Goal: Transaction & Acquisition: Purchase product/service

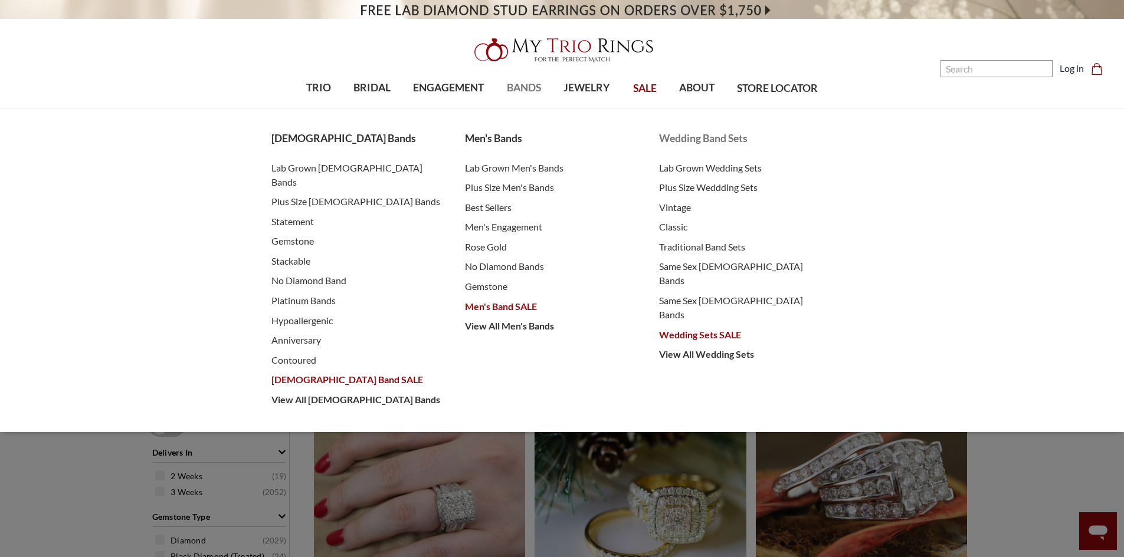
click at [727, 328] on span "Wedding Sets SALE" at bounding box center [744, 335] width 170 height 14
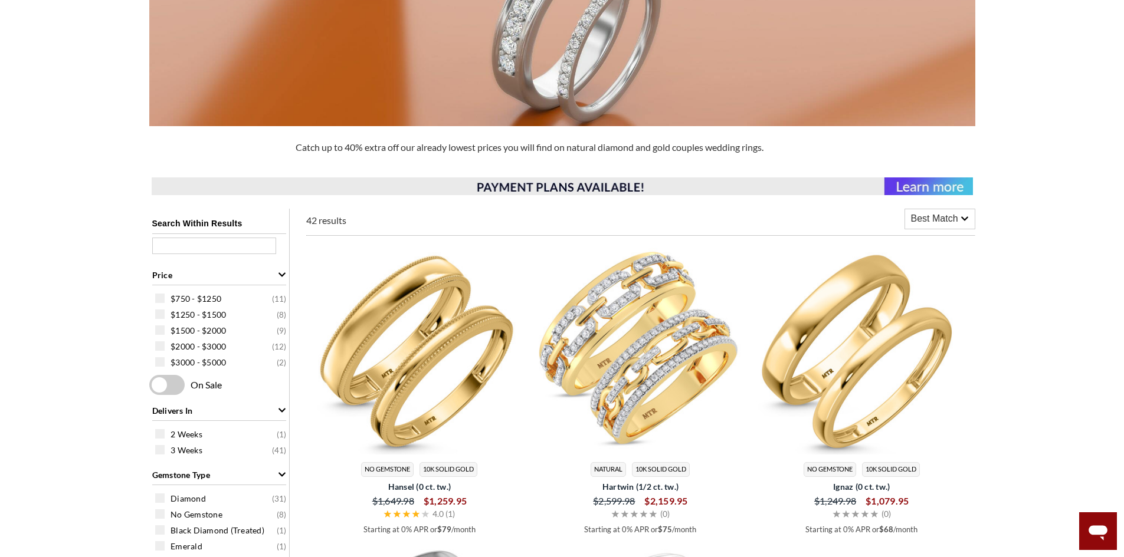
scroll to position [236, 0]
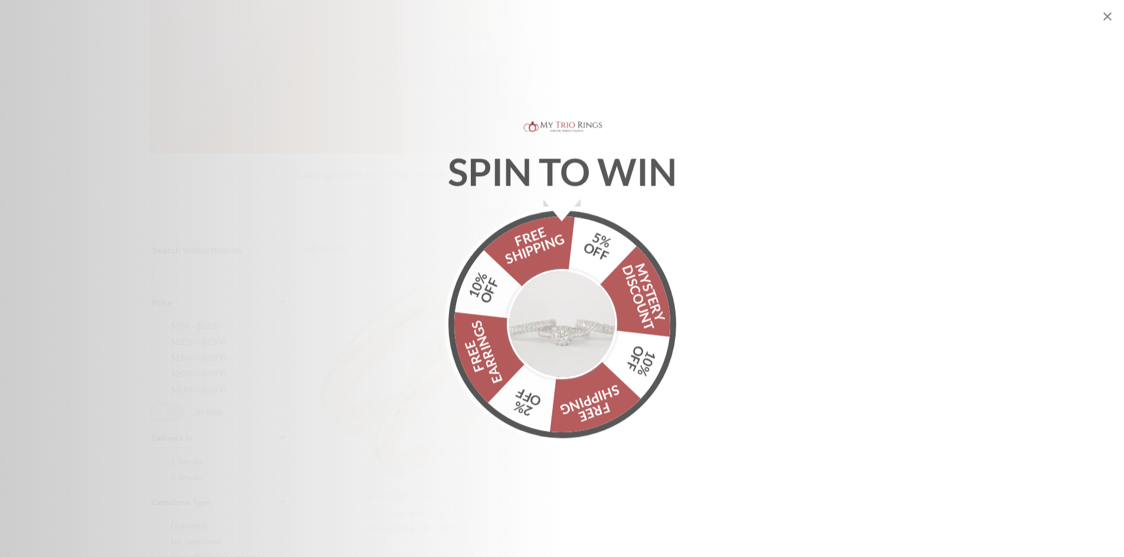
click at [1104, 15] on icon "Close popup" at bounding box center [1107, 16] width 14 height 14
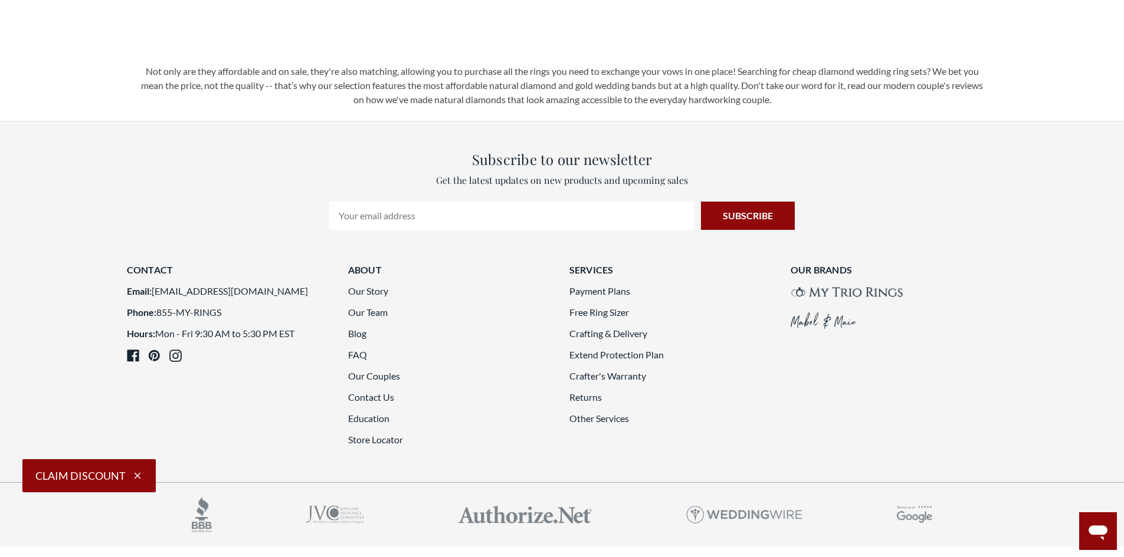
scroll to position [3303, 0]
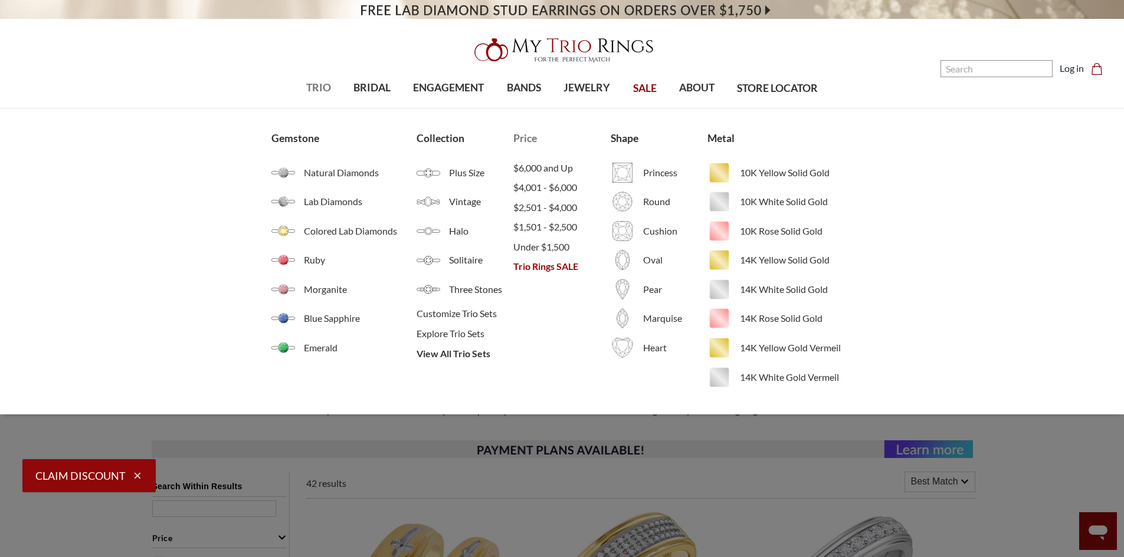
click at [549, 267] on span "Trio Rings SALE" at bounding box center [561, 267] width 97 height 14
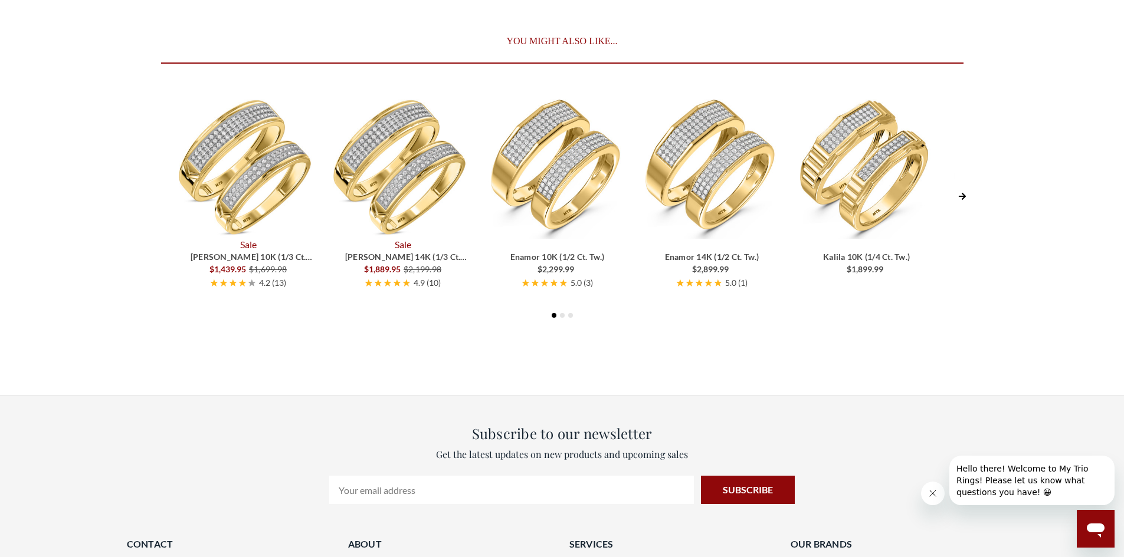
scroll to position [3764, 0]
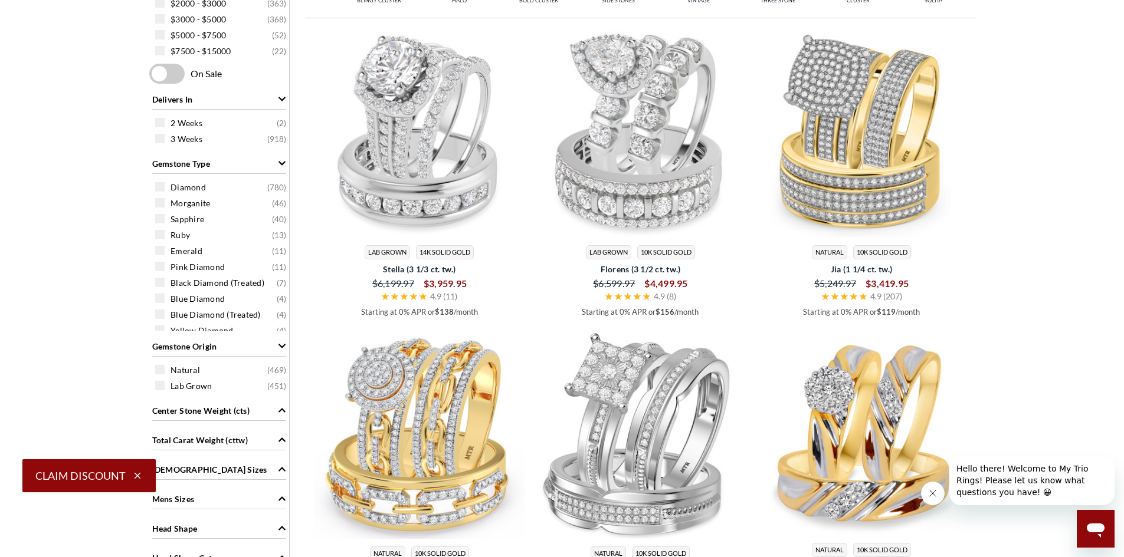
scroll to position [590, 0]
click at [162, 185] on span at bounding box center [159, 185] width 9 height 9
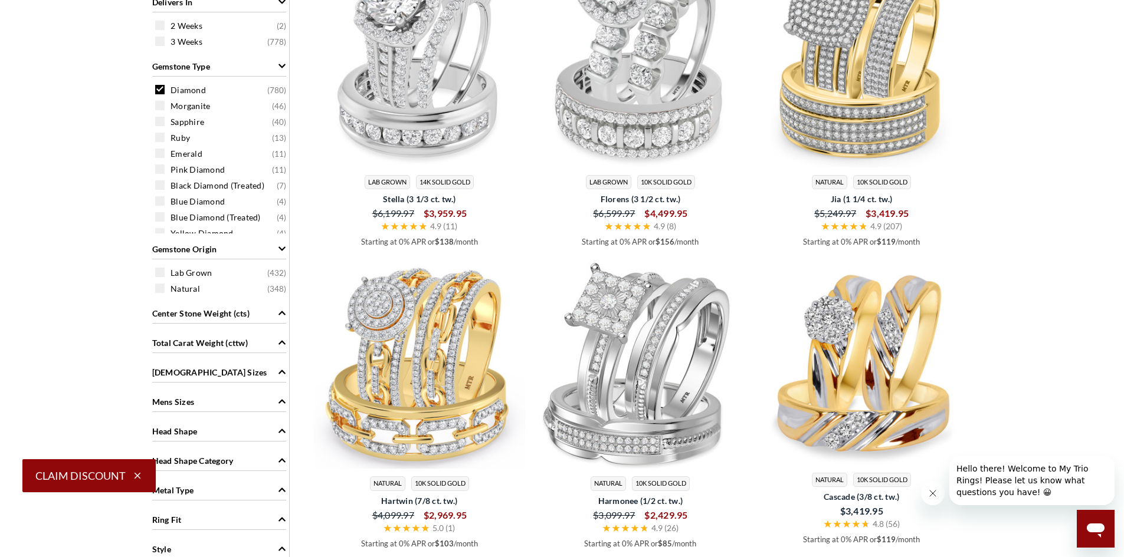
scroll to position [708, 0]
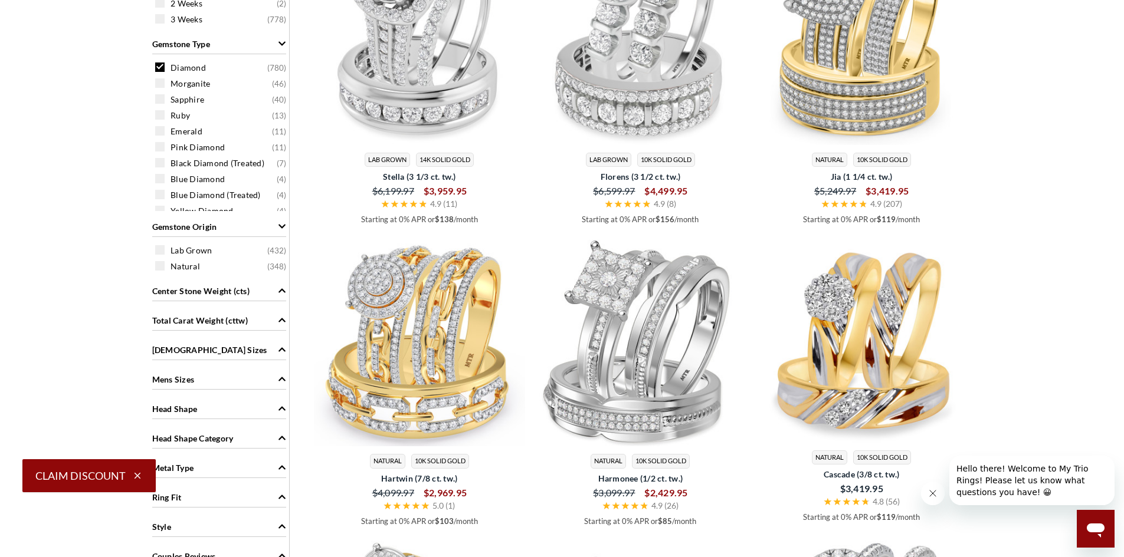
click at [166, 266] on div "Natural ( 348 )" at bounding box center [222, 266] width 134 height 13
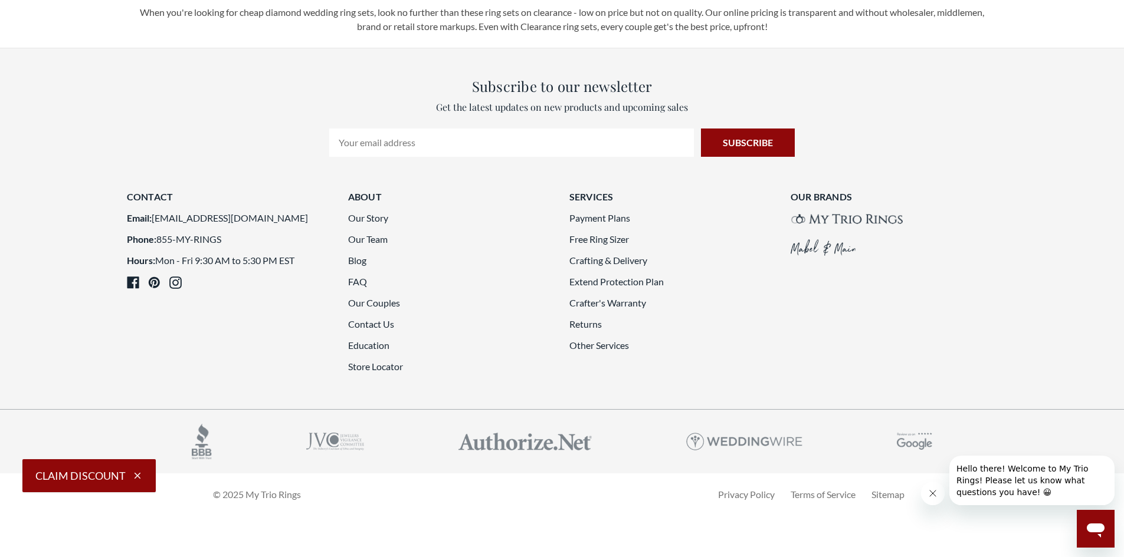
scroll to position [3481, 0]
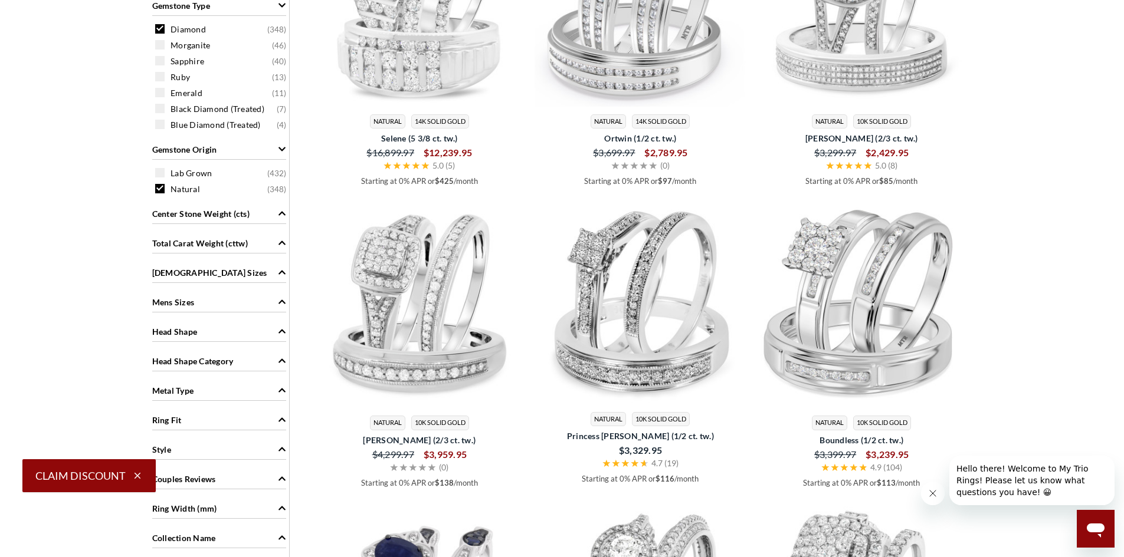
scroll to position [826, 0]
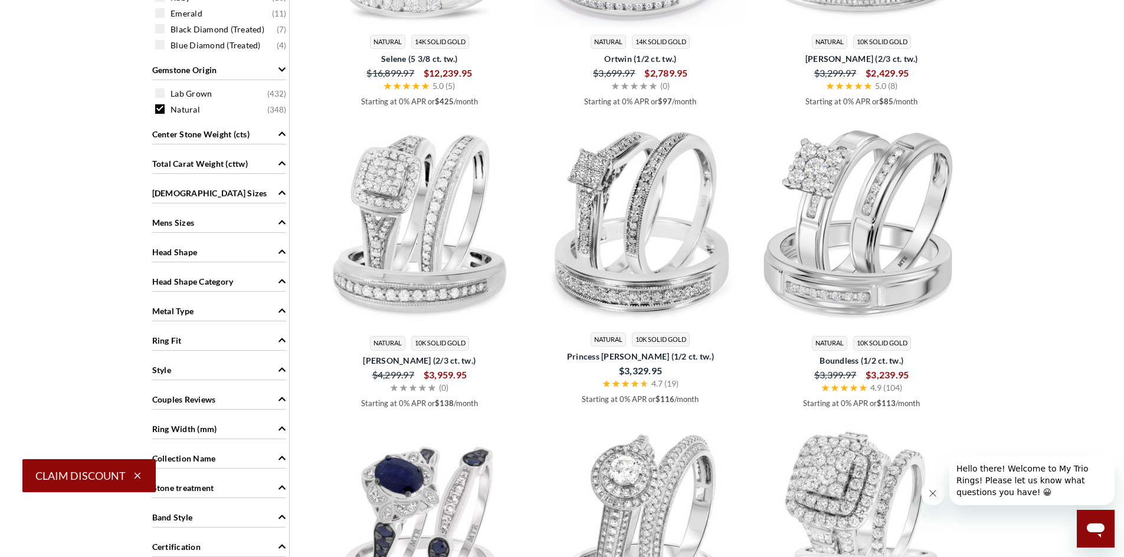
click at [188, 314] on span "Metal Type" at bounding box center [173, 311] width 42 height 12
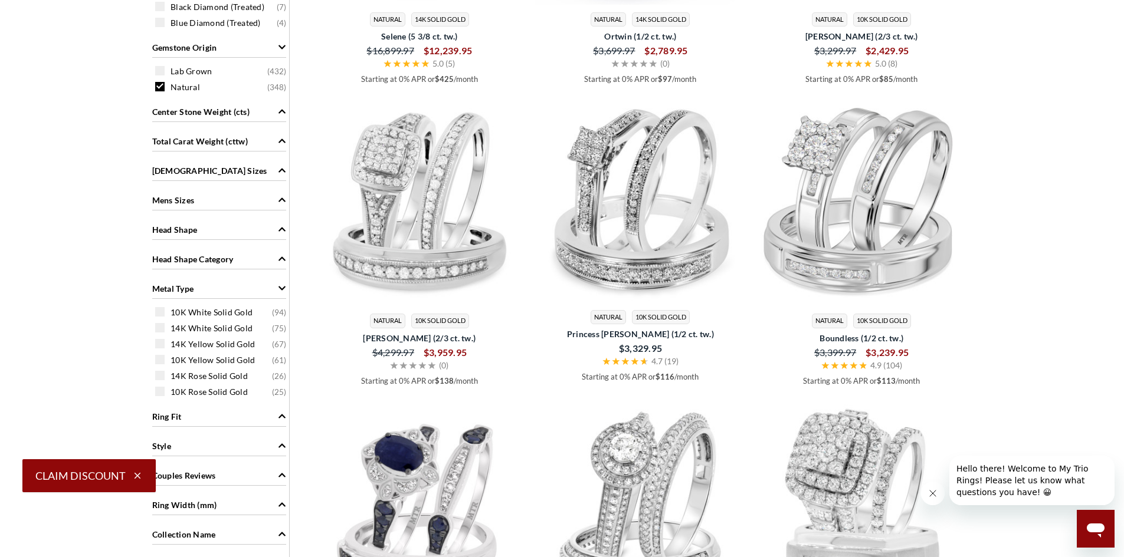
scroll to position [885, 0]
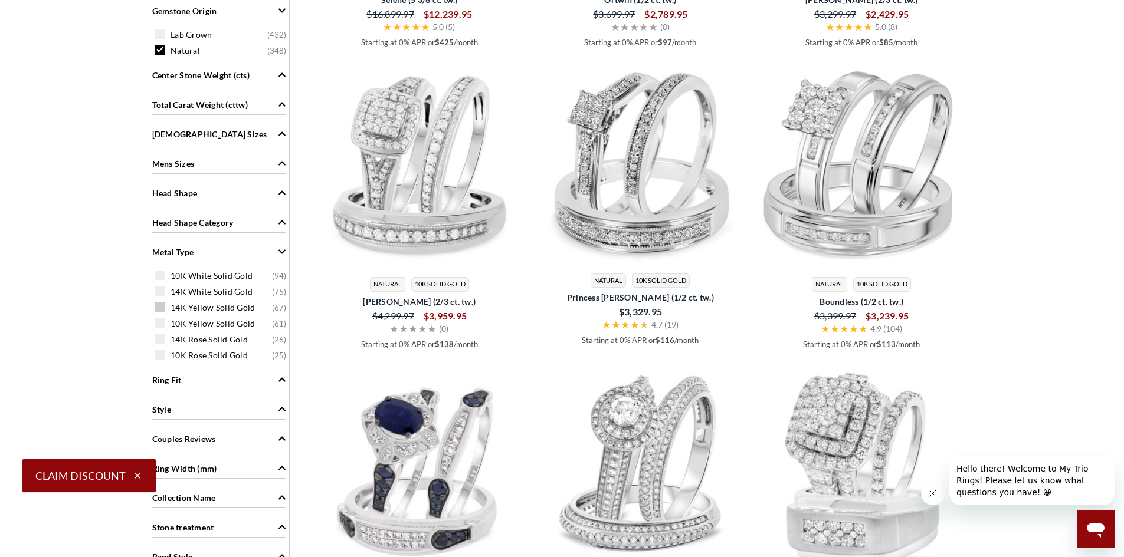
click at [161, 308] on span at bounding box center [159, 307] width 9 height 9
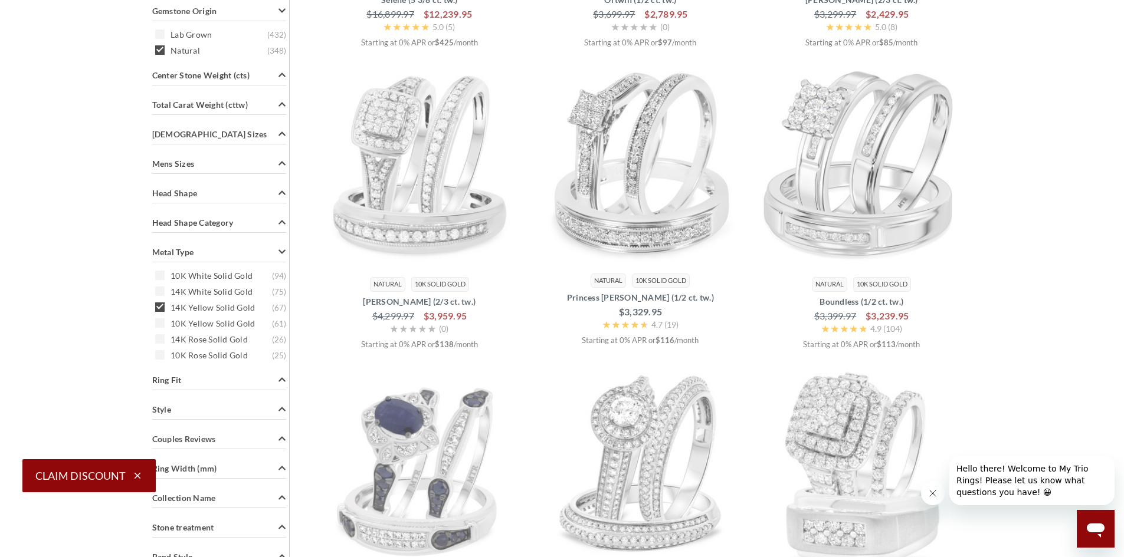
scroll to position [472, 0]
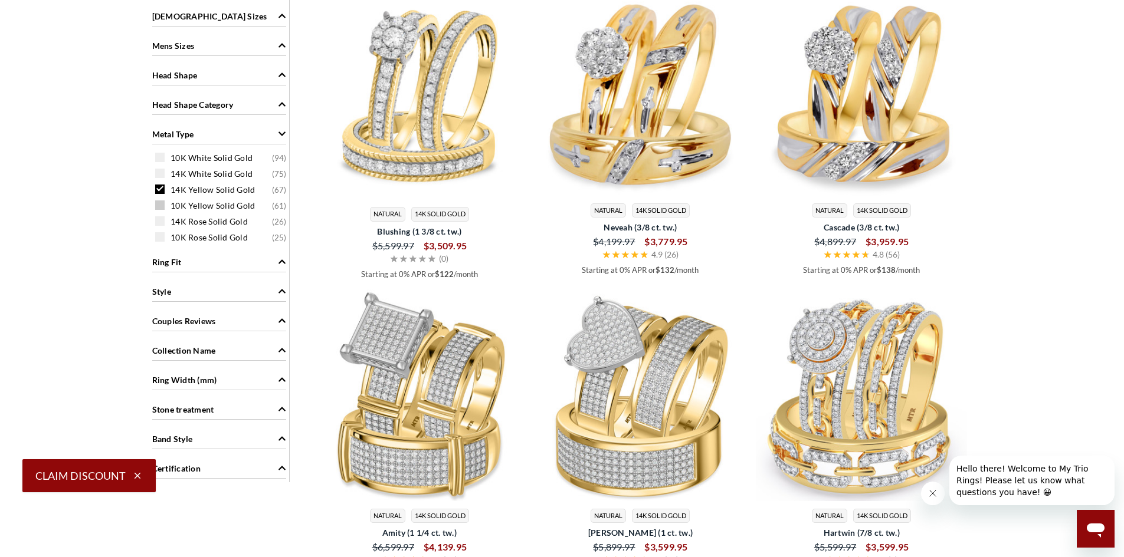
click at [160, 206] on span at bounding box center [159, 205] width 9 height 9
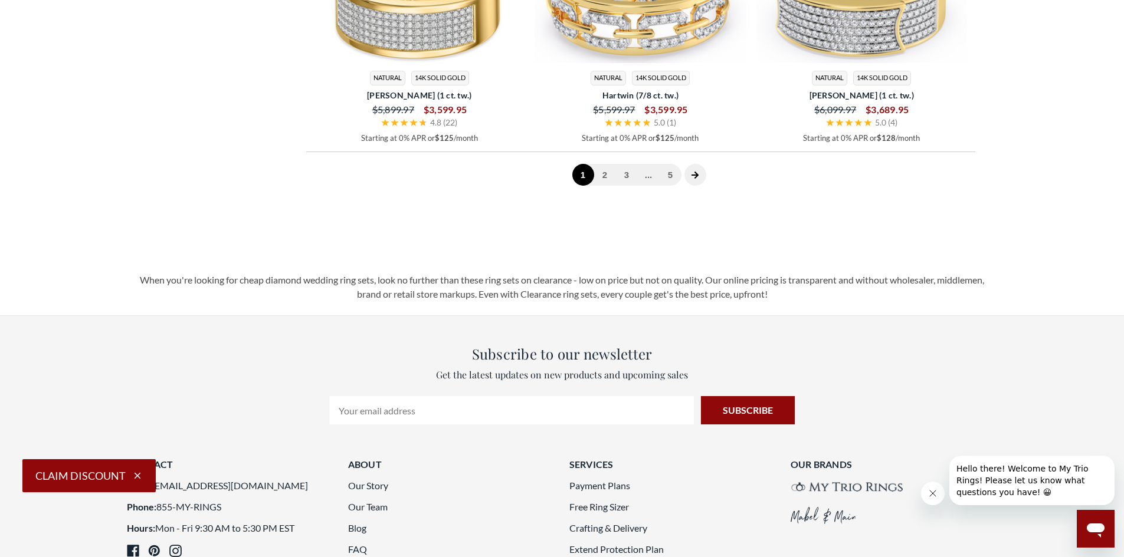
scroll to position [3540, 0]
click at [602, 176] on link "2" at bounding box center [605, 174] width 22 height 22
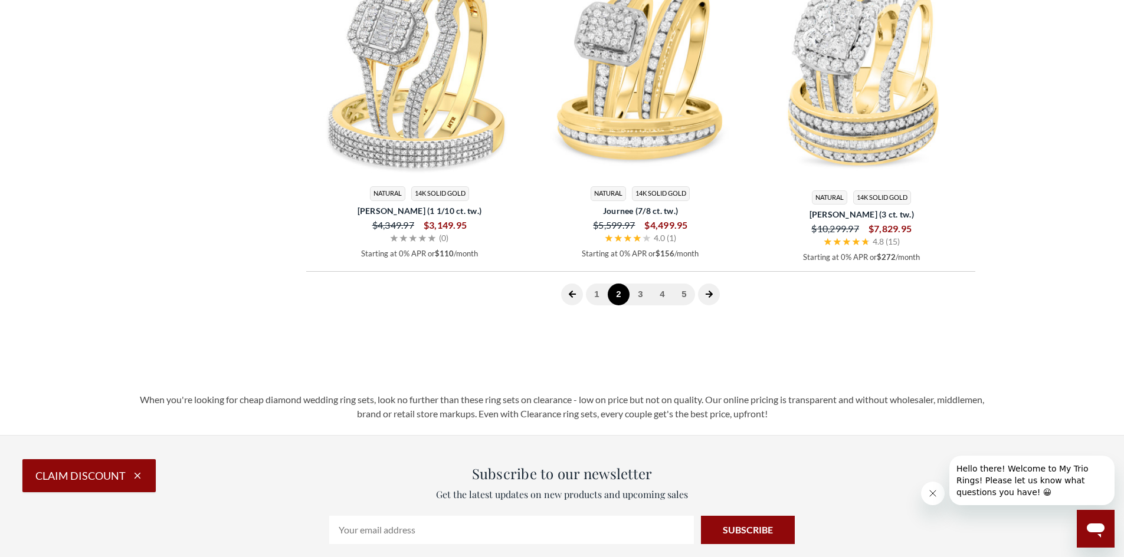
scroll to position [3422, 0]
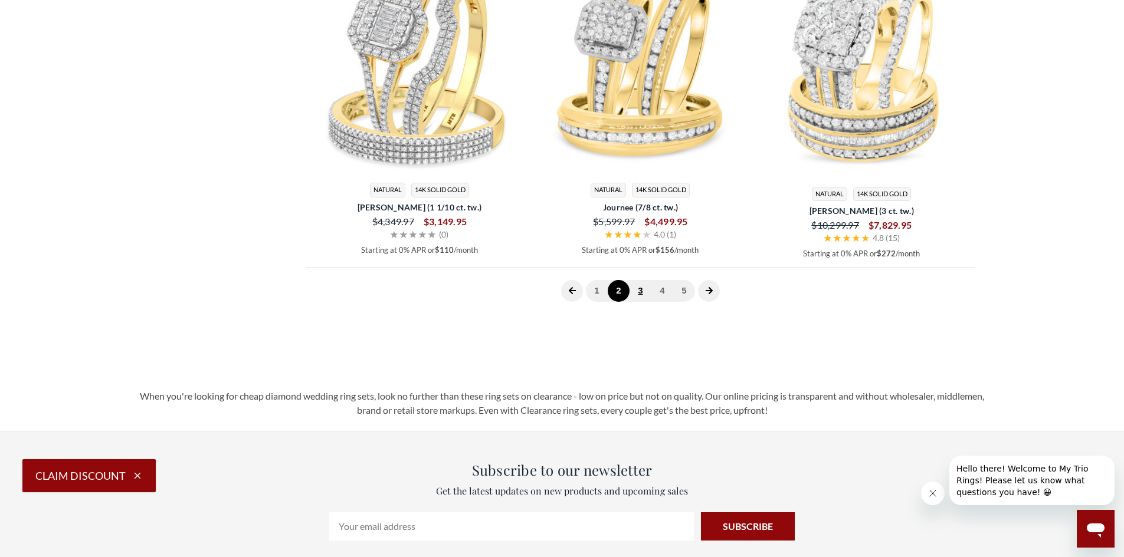
click at [644, 294] on link "3" at bounding box center [640, 291] width 22 height 22
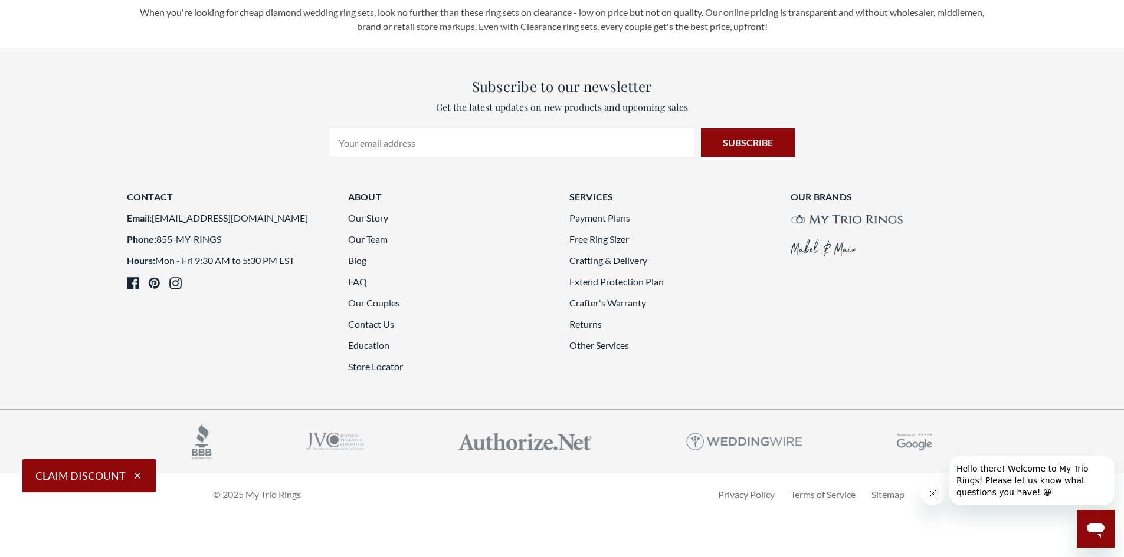
scroll to position [3363, 0]
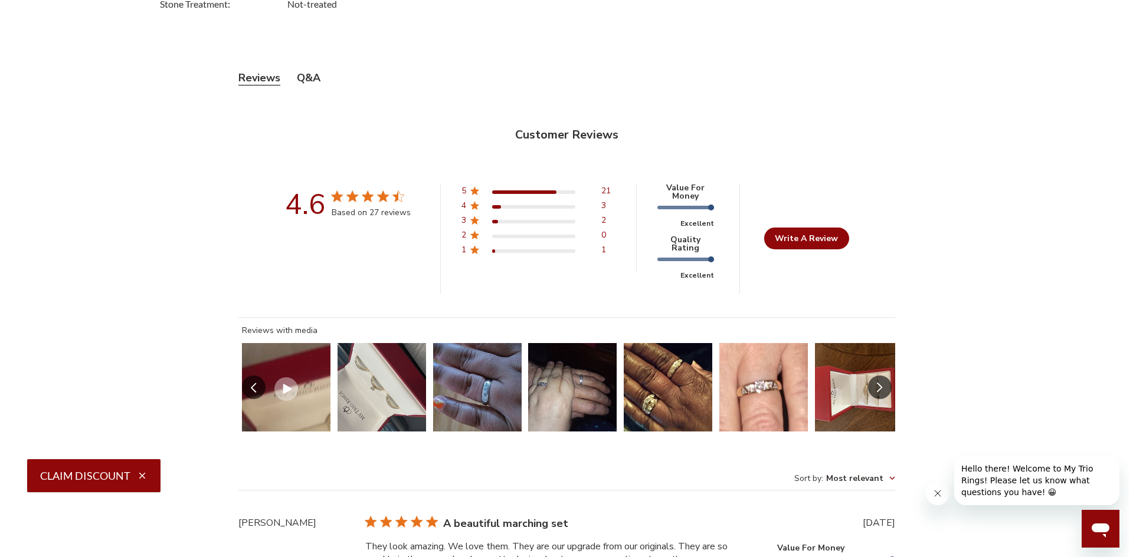
scroll to position [3067, 0]
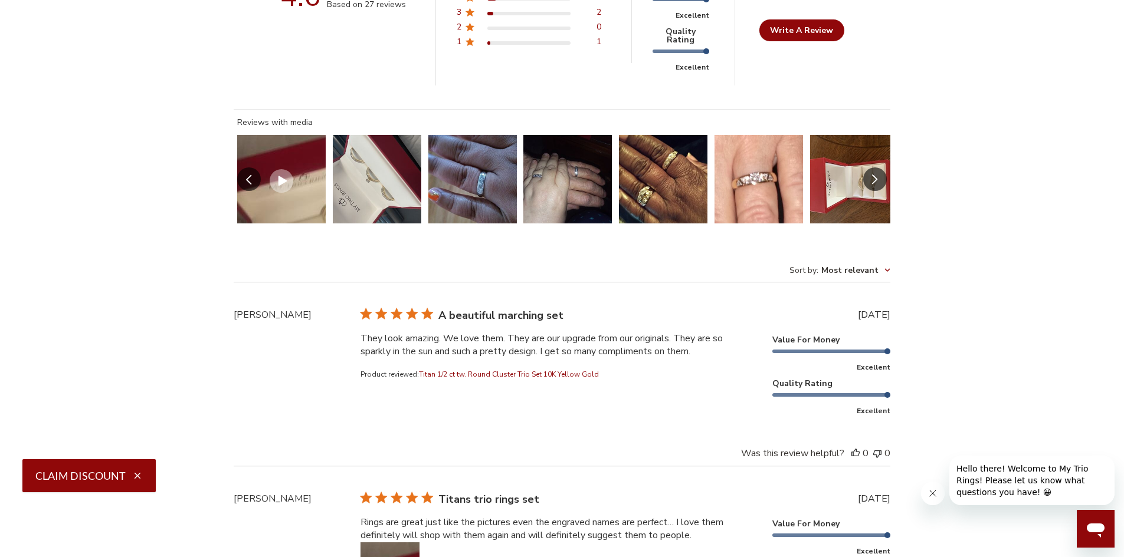
click at [680, 139] on button "Slide 5 of 7.\a Image of customer." at bounding box center [663, 179] width 88 height 88
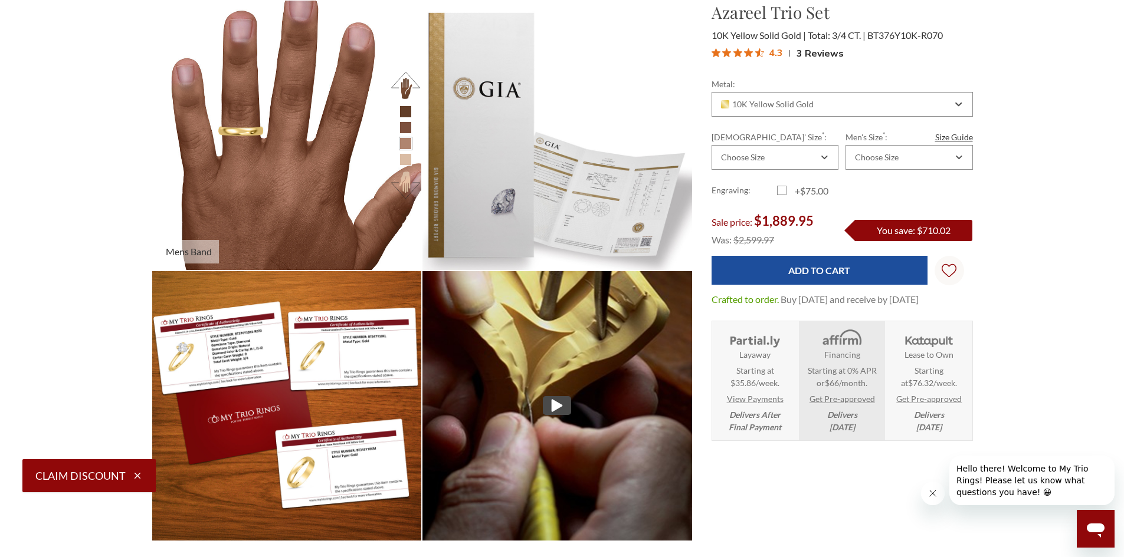
scroll to position [1475, 0]
